Goal: Task Accomplishment & Management: Use online tool/utility

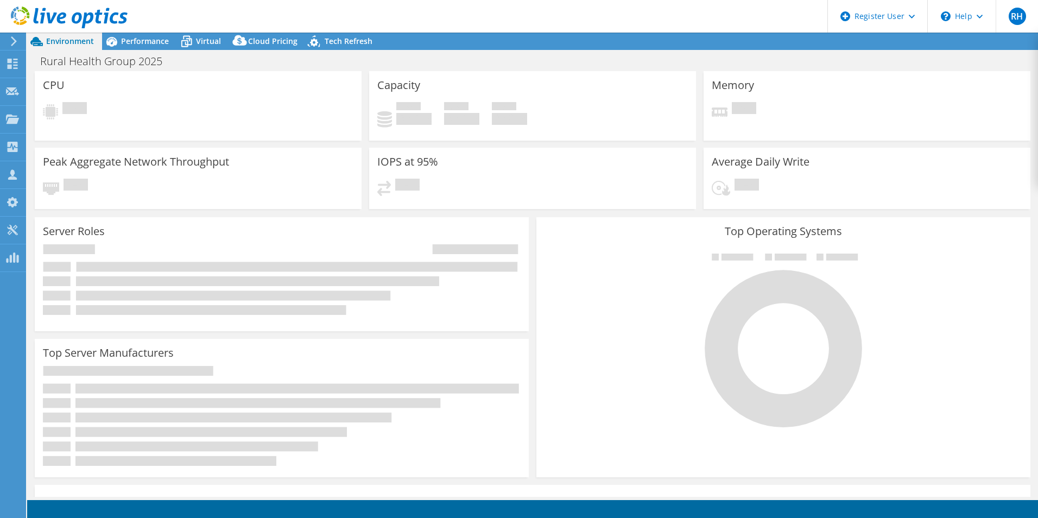
select select "USD"
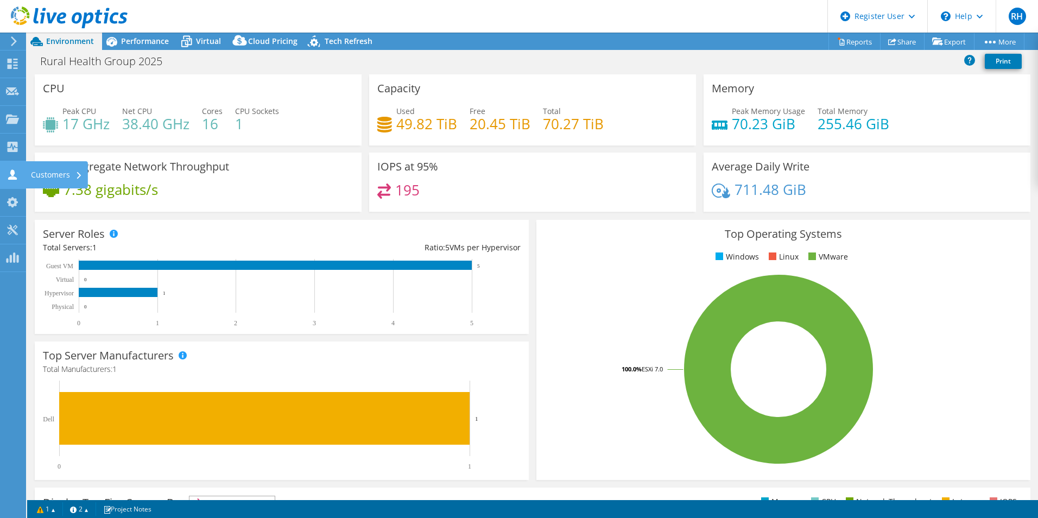
click at [11, 175] on icon at bounding box center [12, 174] width 13 height 10
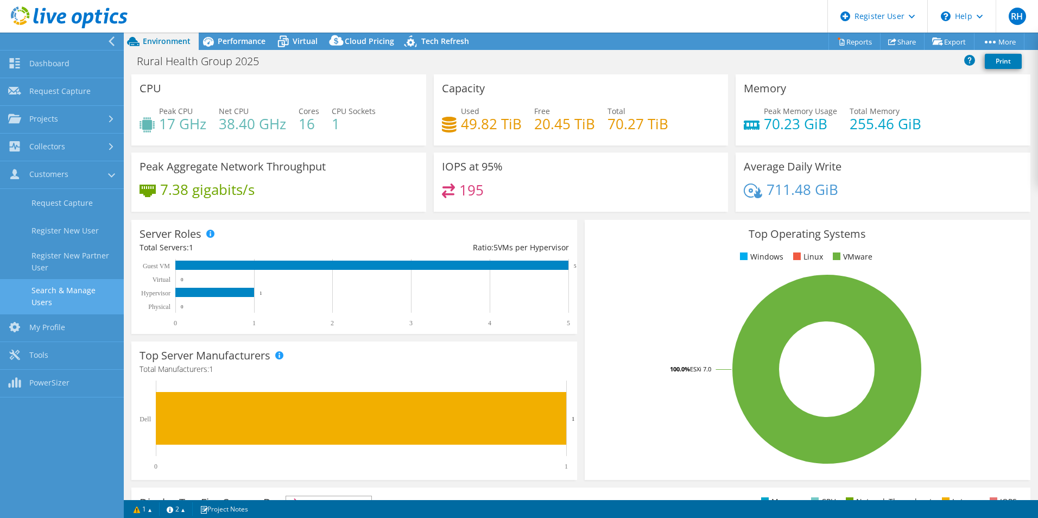
click at [59, 300] on link "Search & Manage Users" at bounding box center [62, 296] width 124 height 35
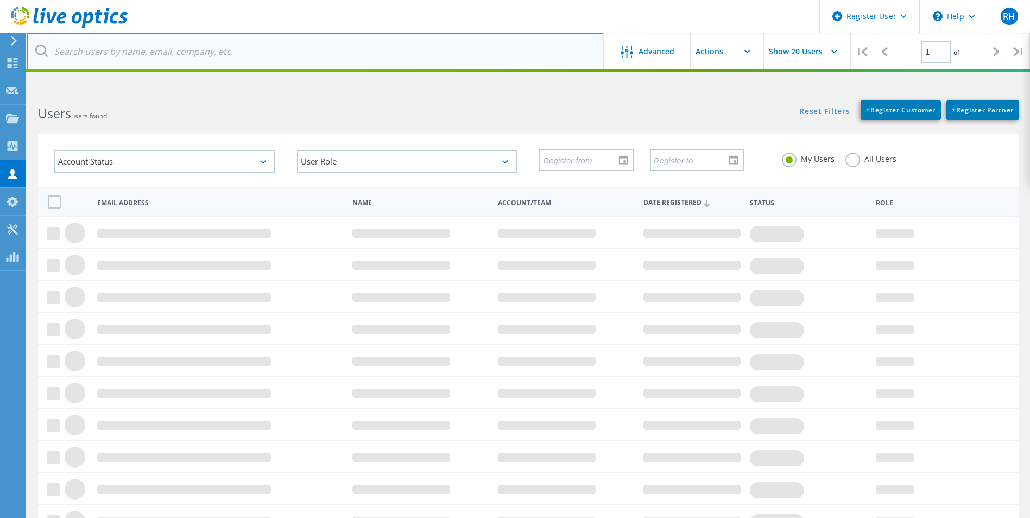
click at [197, 58] on input "text" at bounding box center [315, 52] width 577 height 38
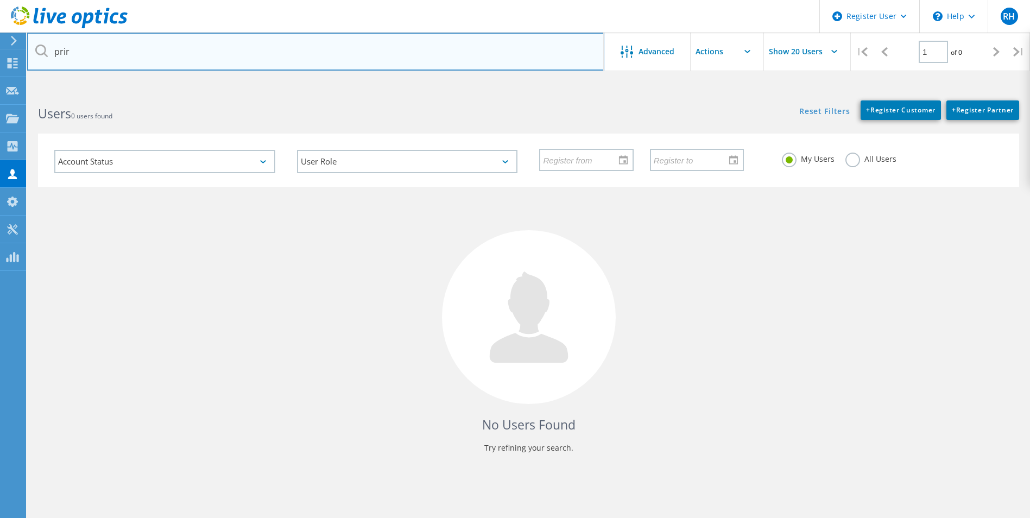
type input "prir"
